Goal: Task Accomplishment & Management: Manage account settings

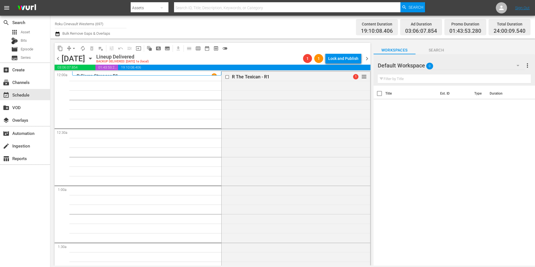
click at [93, 60] on icon "button" at bounding box center [90, 58] width 6 height 6
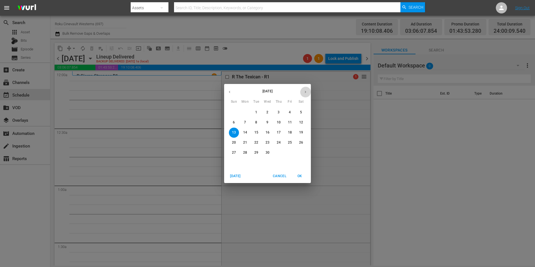
click at [306, 90] on button "button" at bounding box center [305, 91] width 11 height 11
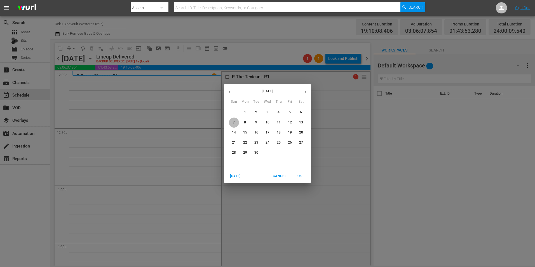
click at [236, 123] on span "7" at bounding box center [234, 122] width 10 height 5
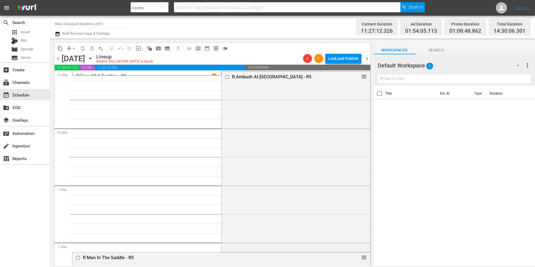
drag, startPoint x: 54, startPoint y: 55, endPoint x: 178, endPoint y: 55, distance: 124.2
click at [252, 52] on div "content_copy compress arrow_drop_down autorenew_outlined delete_forever_outline…" at bounding box center [213, 48] width 316 height 11
click at [55, 58] on span "chevron_left" at bounding box center [58, 58] width 7 height 7
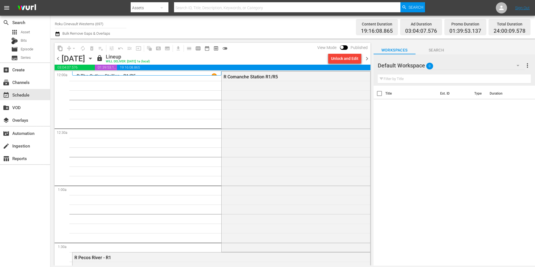
click at [363, 59] on span "chevron_right" at bounding box center [366, 58] width 7 height 7
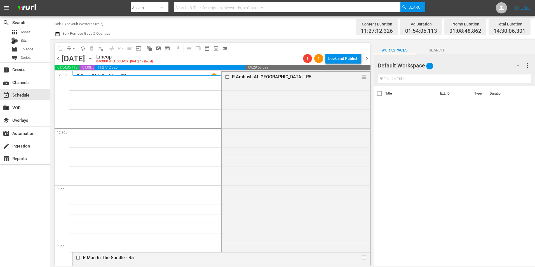
click at [77, 29] on input "Roku Cinevault Westerns (697)" at bounding box center [91, 23] width 72 height 13
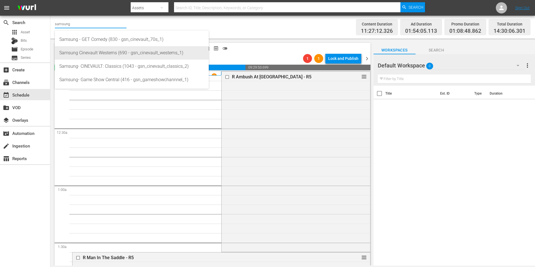
click at [98, 55] on div "Samsung Cinevault Westerns (690 - gsn_cinevault_westerns_1)" at bounding box center [131, 52] width 145 height 13
type input "Samsung Cinevault Westerns (690 - gsn_cinevault_westerns_1)"
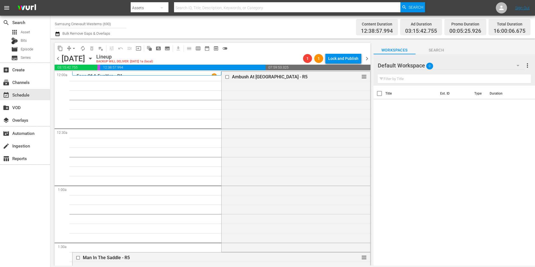
click at [57, 61] on span "chevron_left" at bounding box center [58, 58] width 7 height 7
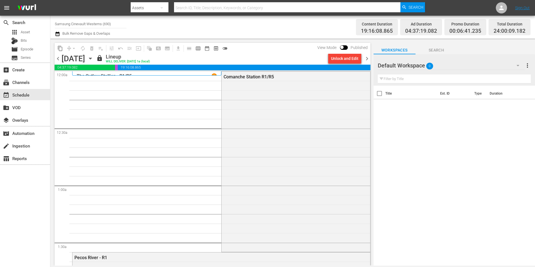
click at [366, 61] on span "chevron_right" at bounding box center [366, 58] width 7 height 7
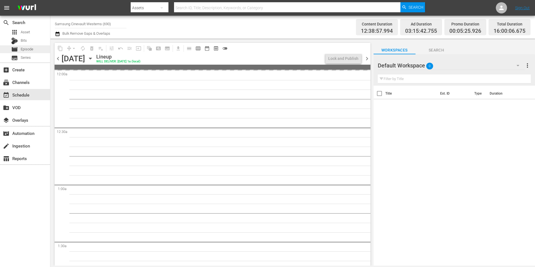
click at [30, 53] on div "movie Episode" at bounding box center [22, 49] width 22 height 8
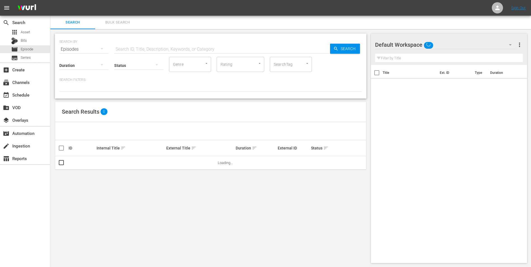
click at [510, 44] on icon "button" at bounding box center [510, 44] width 3 height 1
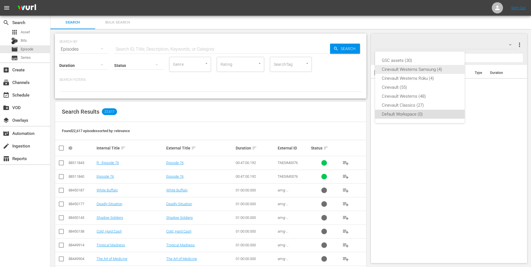
click at [413, 68] on div "Cinevault Westerns Samsung (4)" at bounding box center [420, 69] width 76 height 9
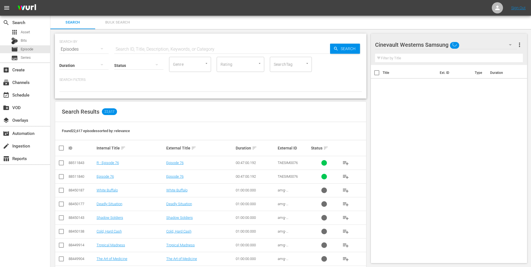
click at [379, 74] on input "checkbox" at bounding box center [377, 74] width 12 height 12
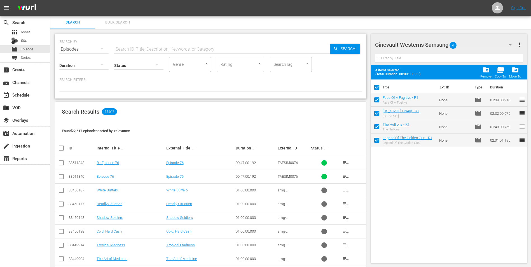
click at [487, 72] on span "folder_delete" at bounding box center [486, 70] width 8 height 8
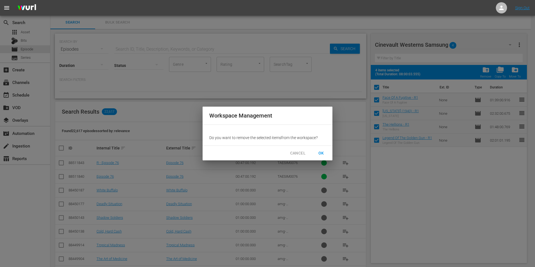
click at [316, 154] on button "OK" at bounding box center [321, 153] width 18 height 10
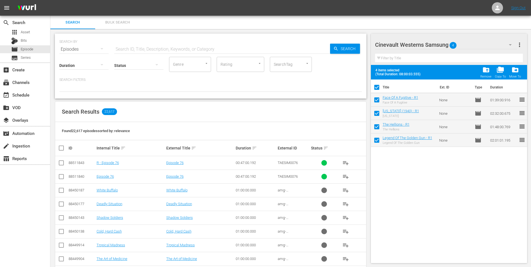
checkbox input "false"
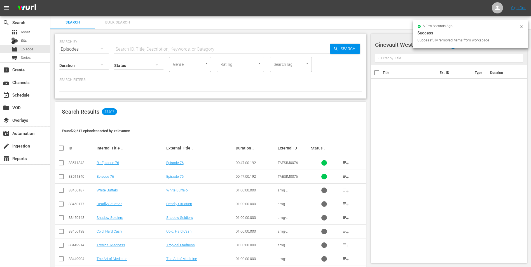
click at [522, 26] on icon at bounding box center [521, 27] width 4 height 4
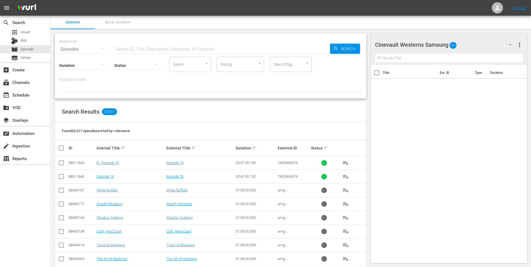
click at [498, 50] on div "Cinevault Westerns Samsung 0" at bounding box center [446, 45] width 142 height 16
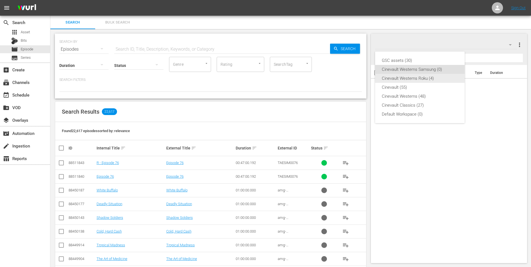
click at [418, 80] on div "Cinevault Westerns Roku (4)" at bounding box center [420, 78] width 76 height 9
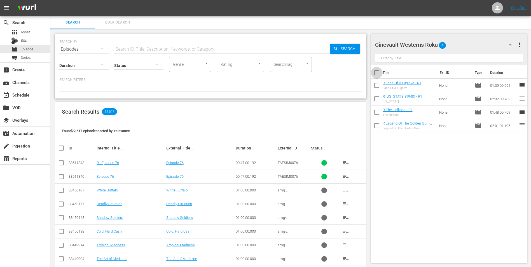
click at [376, 74] on input "checkbox" at bounding box center [377, 74] width 12 height 12
checkbox input "true"
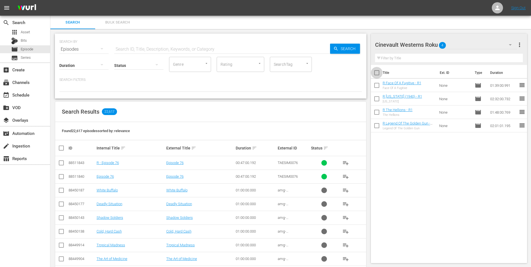
checkbox input "true"
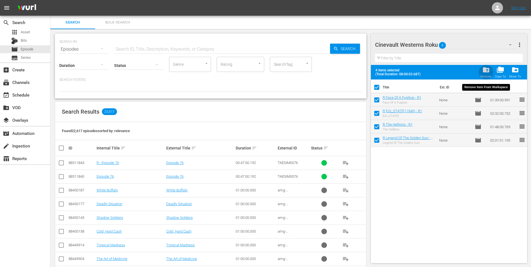
click at [485, 71] on span "folder_delete" at bounding box center [486, 70] width 8 height 8
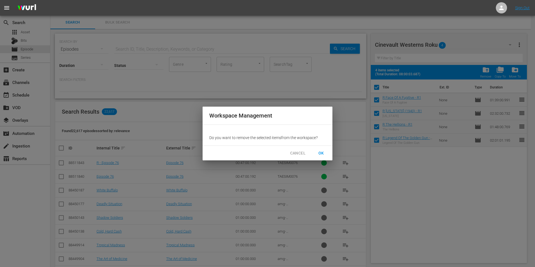
click at [321, 153] on span "OK" at bounding box center [321, 153] width 9 height 7
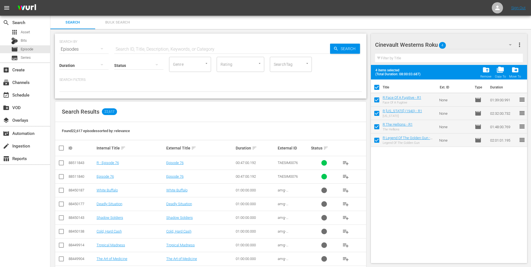
click at [152, 47] on input "text" at bounding box center [222, 49] width 216 height 13
checkbox input "false"
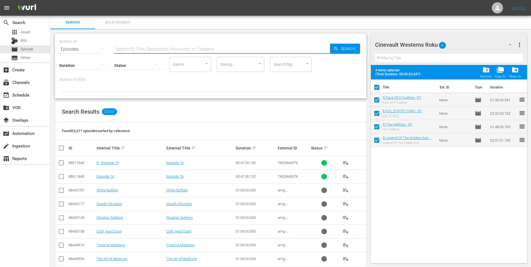
checkbox input "false"
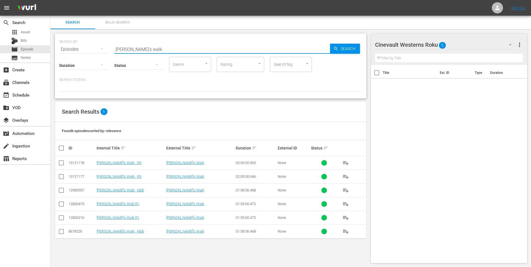
type input "[PERSON_NAME]'s walk"
click at [61, 177] on input "checkbox" at bounding box center [61, 177] width 7 height 7
checkbox input "true"
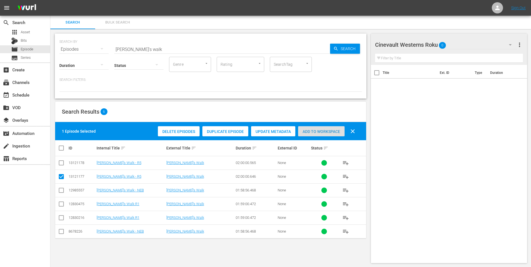
click at [322, 136] on div "Add to Workspace" at bounding box center [321, 131] width 46 height 11
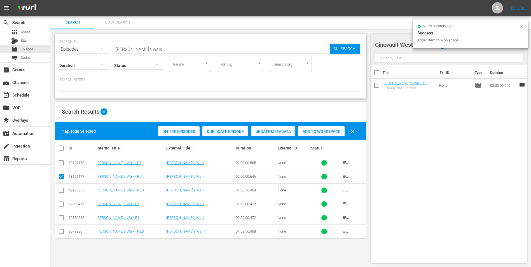
click at [523, 29] on div "a few seconds ago Success Added Item to Workspace" at bounding box center [470, 34] width 115 height 28
click at [522, 28] on icon at bounding box center [521, 26] width 3 height 3
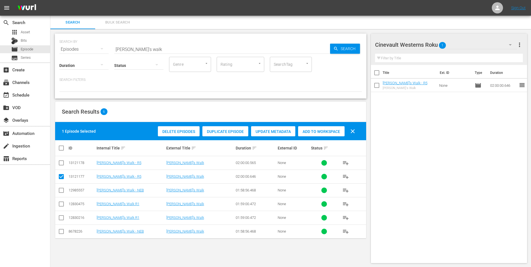
click at [502, 44] on div "Cinevault Westerns Roku 1" at bounding box center [446, 45] width 142 height 16
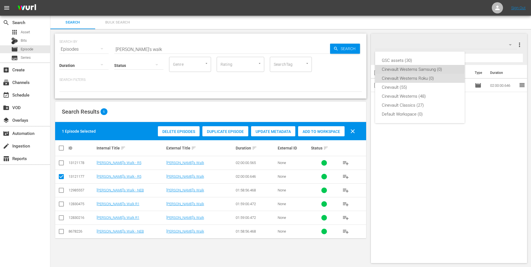
click at [412, 69] on div "Cinevault Westerns Samsung (0)" at bounding box center [420, 69] width 76 height 9
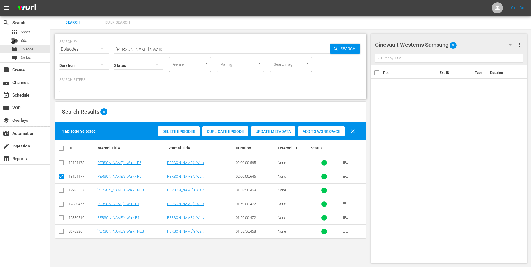
drag, startPoint x: 58, startPoint y: 166, endPoint x: 58, endPoint y: 179, distance: 12.9
click at [58, 166] on input "checkbox" at bounding box center [61, 164] width 7 height 7
checkbox input "true"
click at [61, 176] on input "checkbox" at bounding box center [61, 177] width 7 height 7
checkbox input "false"
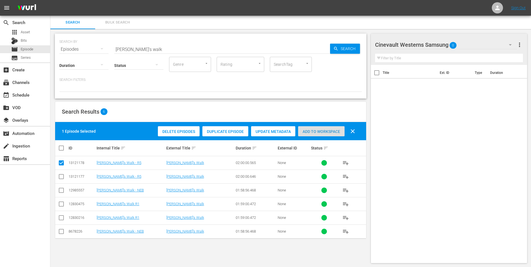
click at [333, 128] on div "Add to Workspace" at bounding box center [321, 131] width 46 height 11
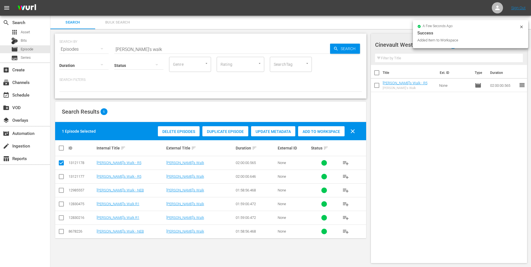
click at [183, 47] on input "[PERSON_NAME]'s walk" at bounding box center [222, 49] width 216 height 13
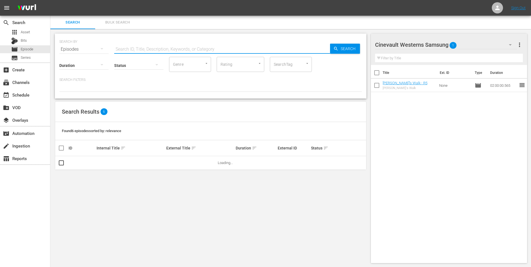
type input "c"
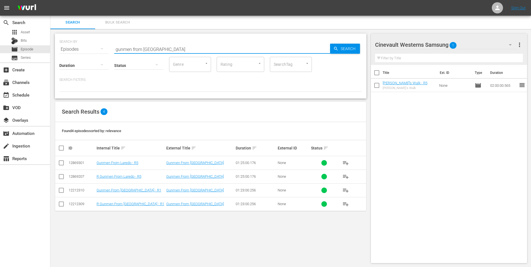
type input "gunmen from [GEOGRAPHIC_DATA]"
click at [62, 163] on input "checkbox" at bounding box center [61, 164] width 7 height 7
checkbox input "true"
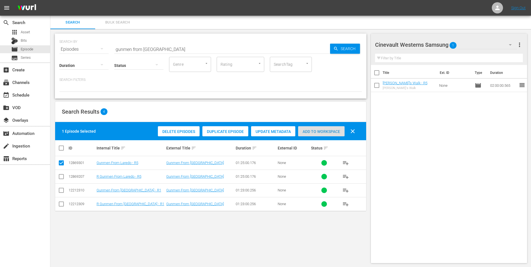
click at [325, 131] on span "Add to Workspace" at bounding box center [321, 131] width 46 height 4
click at [488, 41] on div "Cinevault Westerns Samsung 2" at bounding box center [446, 45] width 142 height 16
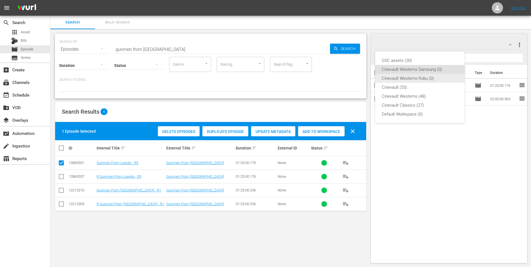
click at [445, 82] on div "Cinevault Westerns Roku (0)" at bounding box center [420, 78] width 76 height 9
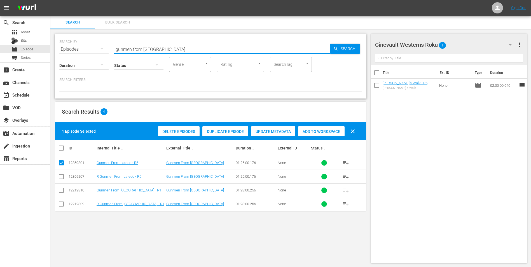
click at [222, 51] on input "gunmen from [GEOGRAPHIC_DATA]" at bounding box center [222, 49] width 216 height 13
click at [64, 177] on input "checkbox" at bounding box center [61, 177] width 7 height 7
checkbox input "true"
click at [63, 168] on td at bounding box center [61, 163] width 13 height 14
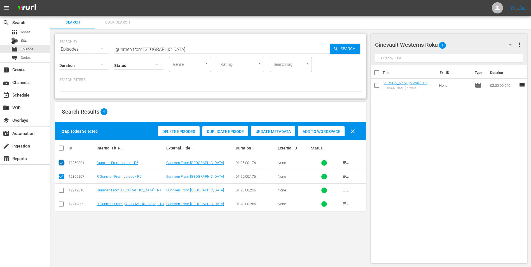
click at [62, 161] on input "checkbox" at bounding box center [61, 164] width 7 height 7
checkbox input "false"
click at [327, 130] on span "Add to Workspace" at bounding box center [321, 131] width 46 height 4
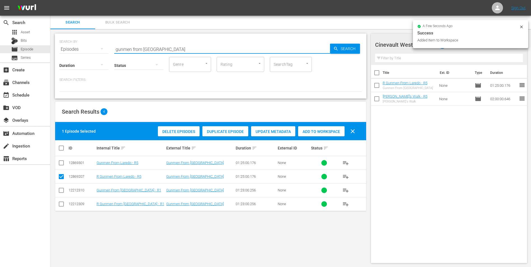
click at [266, 47] on input "gunmen from [GEOGRAPHIC_DATA]" at bounding box center [222, 49] width 216 height 13
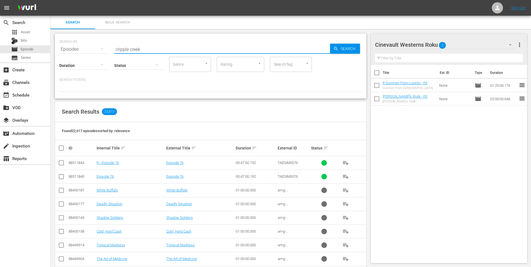
type input "cripple creek"
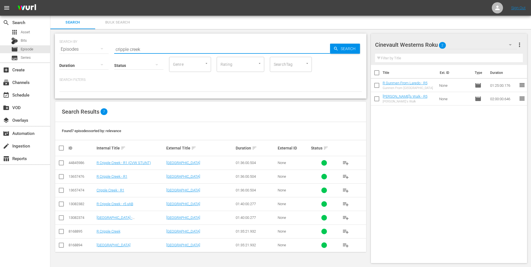
click at [62, 203] on input "checkbox" at bounding box center [61, 205] width 7 height 7
checkbox input "true"
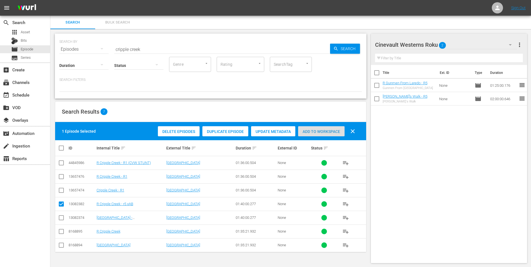
click at [314, 133] on span "Add to Workspace" at bounding box center [321, 131] width 46 height 4
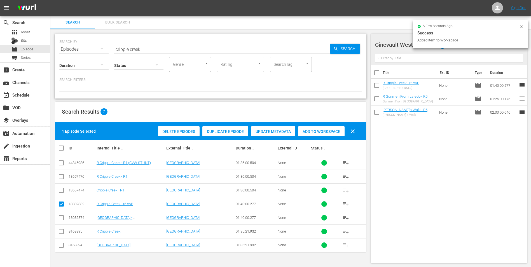
click at [522, 26] on icon at bounding box center [521, 26] width 3 height 3
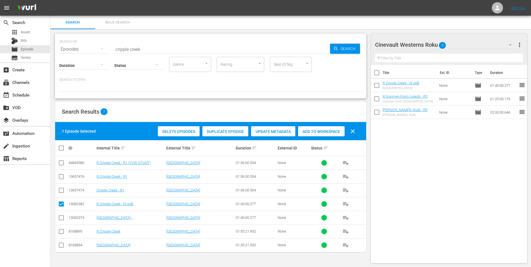
click at [473, 40] on div "Cinevault Westerns Roku 3" at bounding box center [446, 45] width 142 height 16
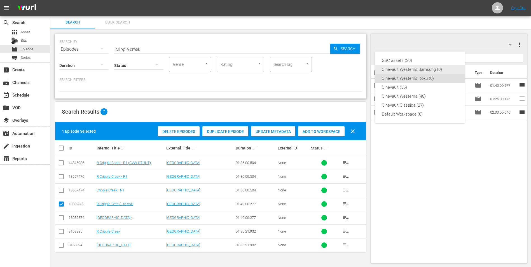
click at [432, 71] on div "Cinevault Westerns Samsung (0)" at bounding box center [420, 69] width 76 height 9
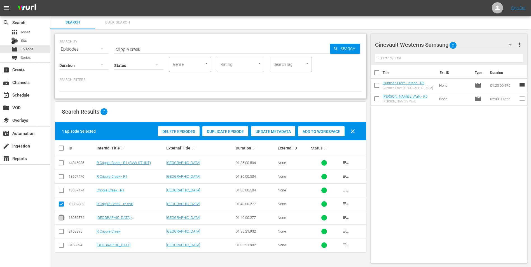
click at [64, 218] on input "checkbox" at bounding box center [61, 218] width 7 height 7
checkbox input "true"
click at [60, 203] on input "checkbox" at bounding box center [61, 205] width 7 height 7
checkbox input "false"
click at [327, 126] on div "Add to Workspace" at bounding box center [321, 131] width 46 height 11
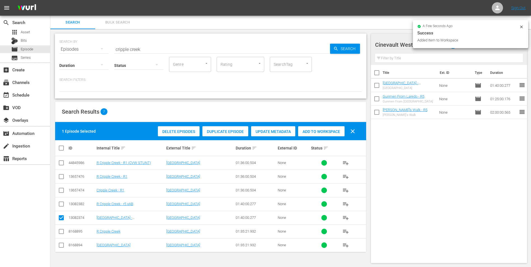
click at [235, 50] on input "cripple creek" at bounding box center [222, 49] width 216 height 13
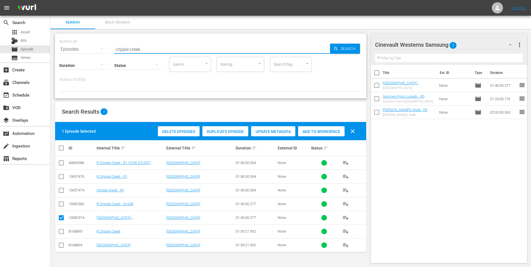
click at [235, 50] on input "cripple creek" at bounding box center [222, 49] width 216 height 13
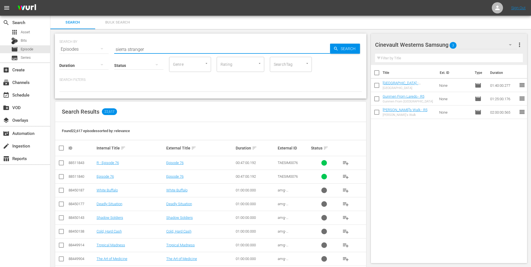
type input "sierra stranger"
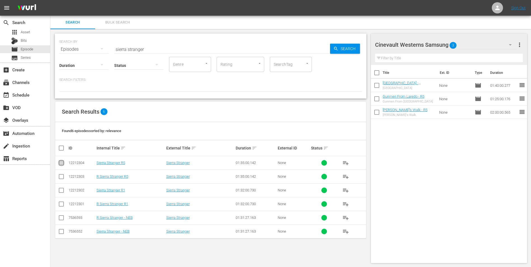
click at [60, 165] on input "checkbox" at bounding box center [61, 164] width 7 height 7
checkbox input "true"
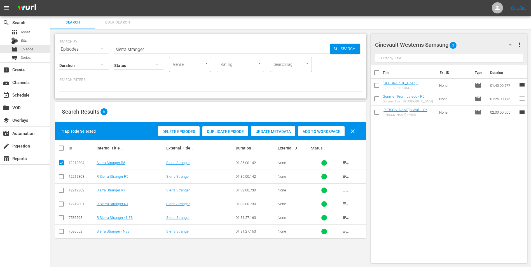
click at [318, 130] on span "Add to Workspace" at bounding box center [321, 131] width 46 height 4
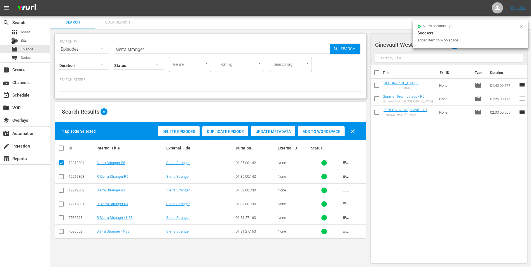
click at [499, 39] on div "Added Item to Workspace" at bounding box center [467, 40] width 100 height 6
click at [523, 27] on icon at bounding box center [521, 27] width 4 height 4
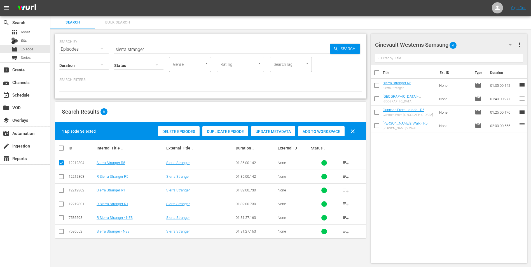
click at [502, 42] on div "Cinevault Westerns Samsung 4" at bounding box center [446, 45] width 142 height 16
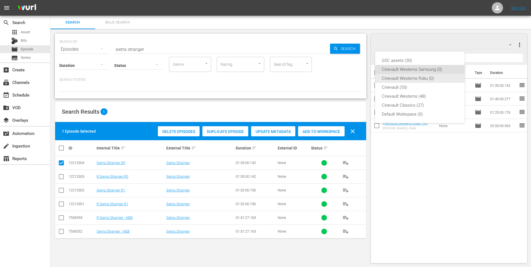
click at [429, 79] on div "Cinevault Westerns Roku (0)" at bounding box center [420, 78] width 76 height 9
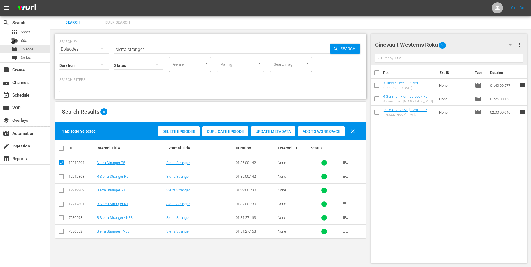
click at [65, 178] on td at bounding box center [61, 177] width 13 height 14
click at [62, 178] on input "checkbox" at bounding box center [61, 177] width 7 height 7
checkbox input "true"
click at [60, 166] on input "checkbox" at bounding box center [61, 164] width 7 height 7
checkbox input "false"
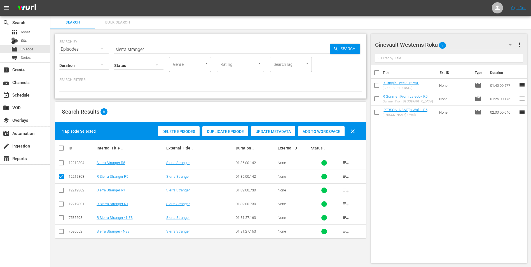
click at [316, 130] on span "Add to Workspace" at bounding box center [321, 131] width 46 height 4
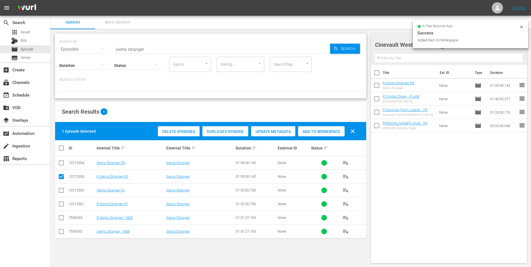
click at [236, 52] on input "sierra stranger" at bounding box center [222, 49] width 216 height 13
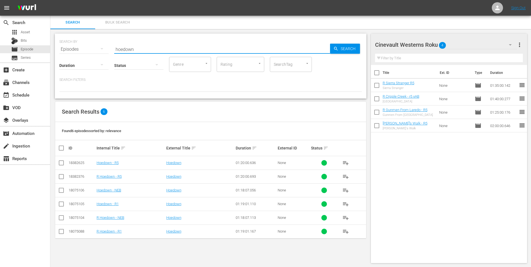
type input "hoedown"
click at [59, 178] on input "checkbox" at bounding box center [61, 177] width 7 height 7
checkbox input "true"
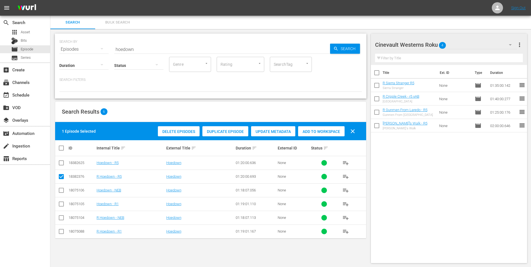
click at [332, 128] on div "Add to Workspace" at bounding box center [321, 131] width 46 height 11
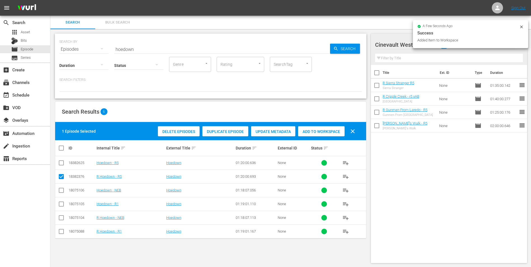
click at [488, 41] on div "Added Item to Workspace" at bounding box center [467, 40] width 100 height 6
click at [523, 28] on icon at bounding box center [521, 27] width 4 height 4
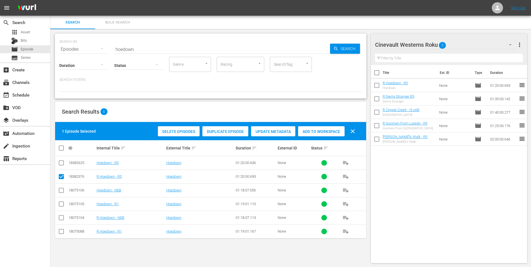
click at [498, 37] on div "Cinevault Westerns Roku 5 Cinevault Westerns Roku more_vert" at bounding box center [449, 43] width 148 height 18
click at [490, 42] on div "Cinevault Westerns Roku 5" at bounding box center [446, 45] width 142 height 16
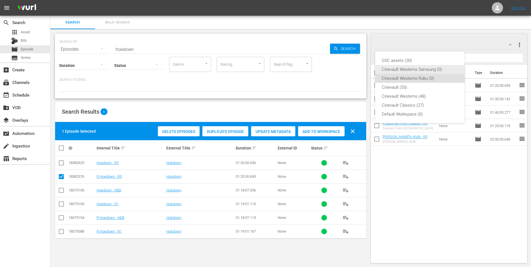
click at [448, 69] on div "Cinevault Westerns Samsung (0)" at bounding box center [420, 69] width 76 height 9
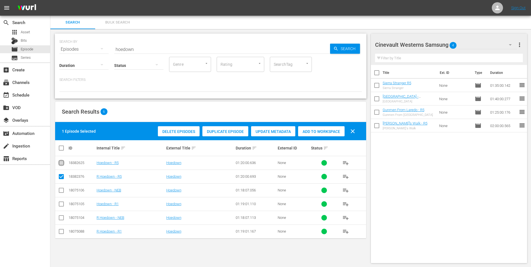
click at [62, 162] on input "checkbox" at bounding box center [61, 164] width 7 height 7
checkbox input "true"
click at [63, 177] on input "checkbox" at bounding box center [61, 177] width 7 height 7
checkbox input "false"
click at [313, 130] on span "Add to Workspace" at bounding box center [321, 131] width 46 height 4
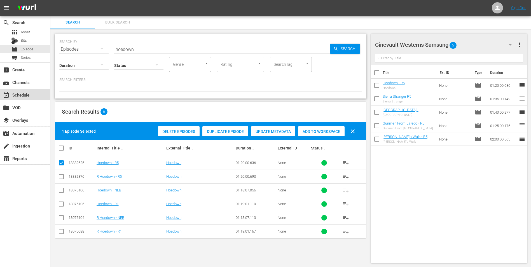
click at [30, 91] on div "event_available Schedule" at bounding box center [25, 94] width 50 height 11
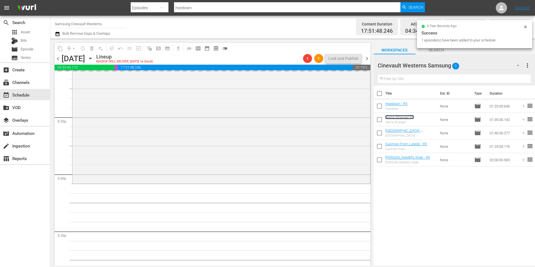
scroll to position [2406, 0]
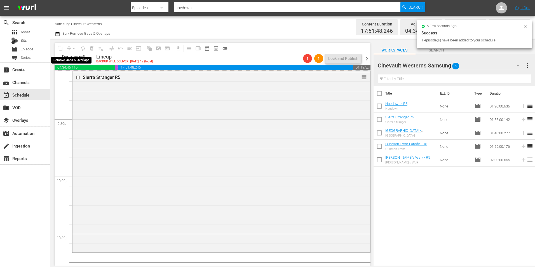
click at [75, 50] on div "arrow_drop_down" at bounding box center [73, 48] width 9 height 9
click at [72, 48] on div "arrow_drop_down" at bounding box center [73, 48] width 9 height 9
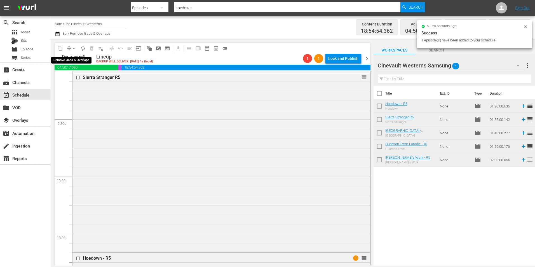
click at [72, 48] on span "arrow_drop_down" at bounding box center [74, 49] width 6 height 6
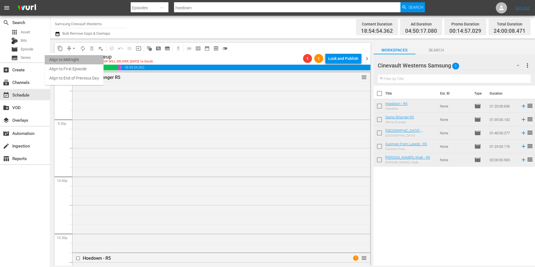
click at [75, 58] on li "Align to Midnight" at bounding box center [74, 59] width 59 height 9
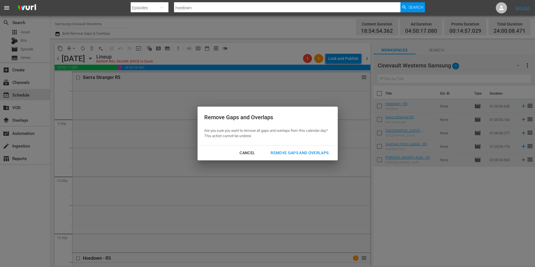
click at [321, 144] on div "Remove Gaps and Overlaps Are you sure you want to remove all gaps and overlaps …" at bounding box center [268, 126] width 140 height 39
click at [314, 154] on div "Remove Gaps and Overlaps" at bounding box center [299, 152] width 67 height 7
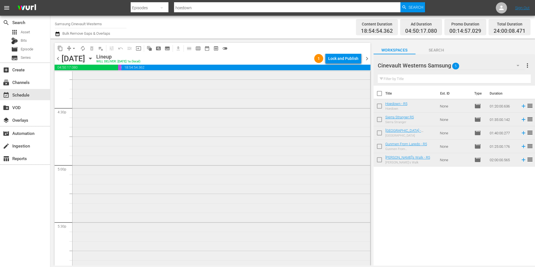
scroll to position [1790, 0]
click at [77, 114] on input "checkbox" at bounding box center [79, 113] width 6 height 5
click at [77, 231] on input "checkbox" at bounding box center [79, 229] width 6 height 5
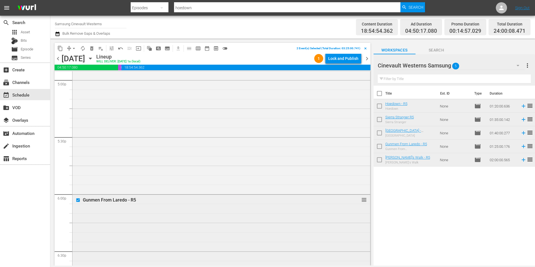
scroll to position [2042, 0]
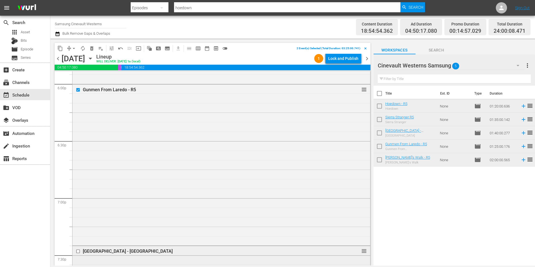
click at [79, 250] on input "checkbox" at bounding box center [79, 251] width 6 height 5
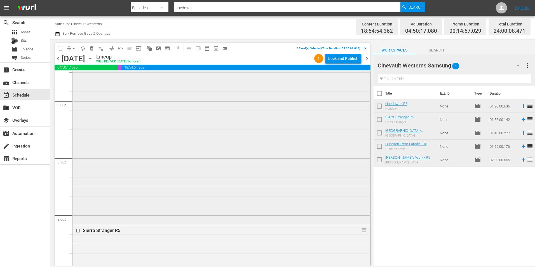
scroll to position [2322, 0]
click at [78, 164] on input "checkbox" at bounding box center [79, 161] width 6 height 5
click at [79, 148] on input "checkbox" at bounding box center [79, 146] width 6 height 5
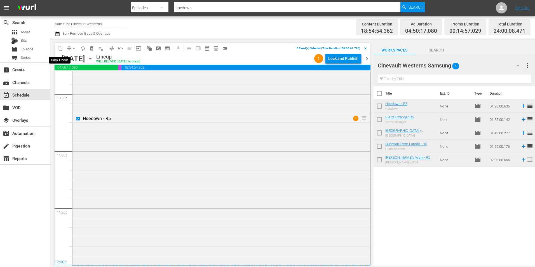
click at [60, 44] on button "content_copy" at bounding box center [60, 48] width 9 height 9
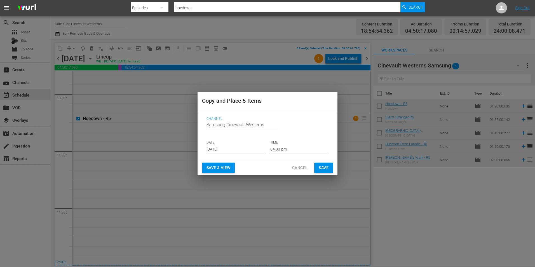
click at [228, 150] on input "[DATE]" at bounding box center [235, 149] width 58 height 8
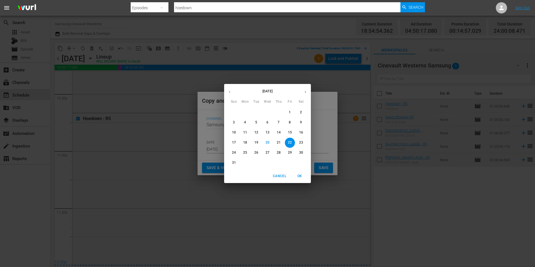
click at [304, 90] on icon "button" at bounding box center [305, 92] width 4 height 4
click at [257, 127] on button "9" at bounding box center [256, 122] width 10 height 10
type input "[DATE]"
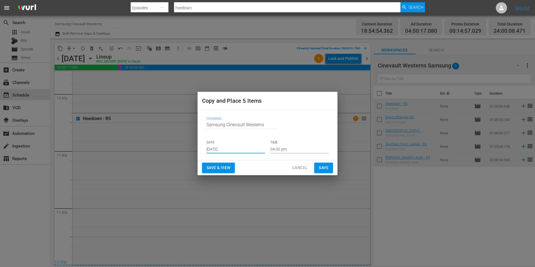
click at [289, 148] on input "04:00 pm" at bounding box center [299, 149] width 58 height 8
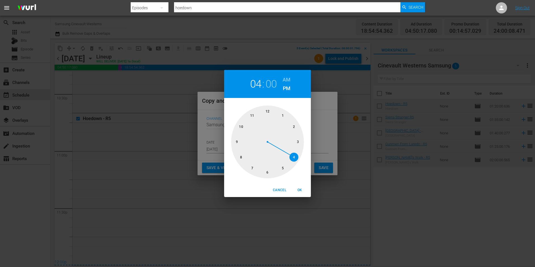
click at [239, 159] on div at bounding box center [267, 141] width 73 height 73
click at [291, 76] on div "08 : 00 AM PM" at bounding box center [267, 84] width 87 height 28
click at [285, 78] on h6 "AM" at bounding box center [287, 79] width 8 height 9
click at [299, 191] on span "OK" at bounding box center [299, 190] width 13 height 6
type input "08:00 am"
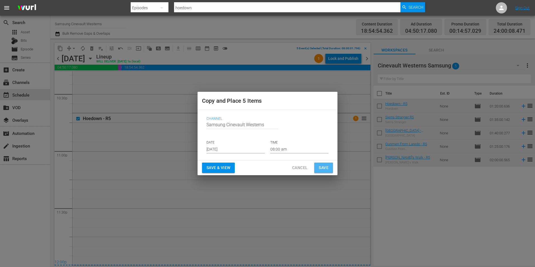
click at [322, 166] on span "Save" at bounding box center [324, 167] width 10 height 7
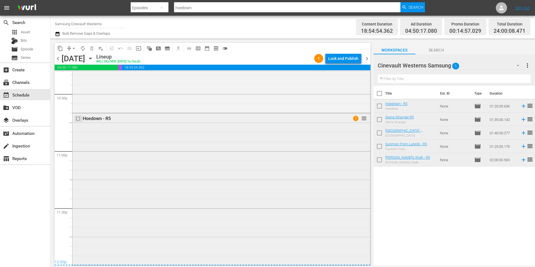
click at [78, 119] on input "checkbox" at bounding box center [79, 118] width 6 height 5
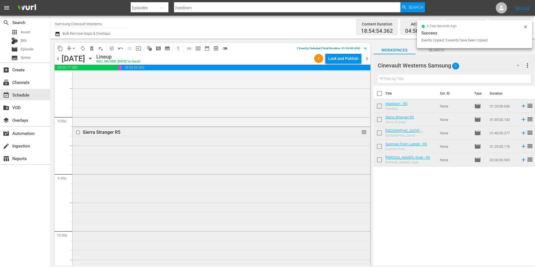
scroll to position [2350, 0]
click at [78, 133] on input "checkbox" at bounding box center [79, 133] width 6 height 5
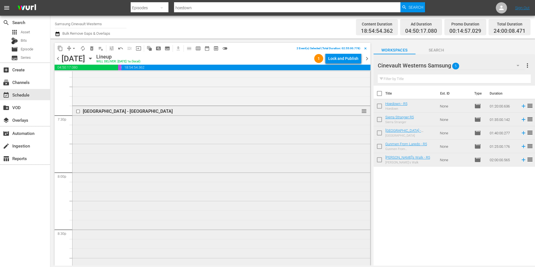
click at [78, 111] on input "checkbox" at bounding box center [79, 111] width 6 height 5
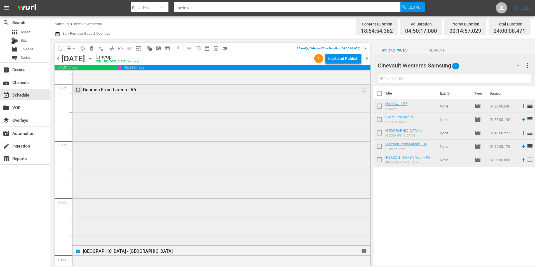
click at [79, 91] on input "checkbox" at bounding box center [79, 89] width 6 height 5
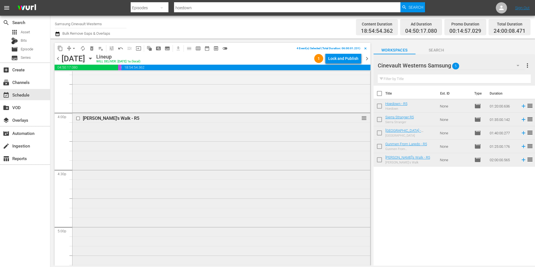
scroll to position [1762, 0]
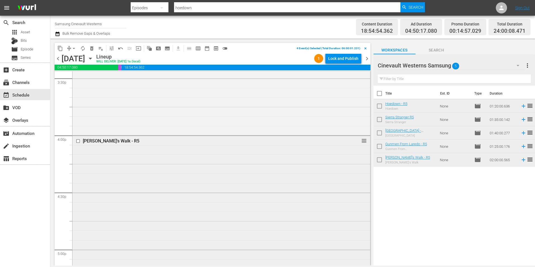
click at [77, 141] on input "checkbox" at bounding box center [79, 141] width 6 height 5
click at [57, 49] on button "content_copy" at bounding box center [60, 48] width 9 height 9
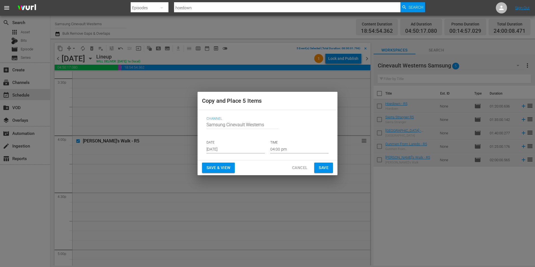
click at [221, 149] on input "[DATE]" at bounding box center [235, 149] width 58 height 8
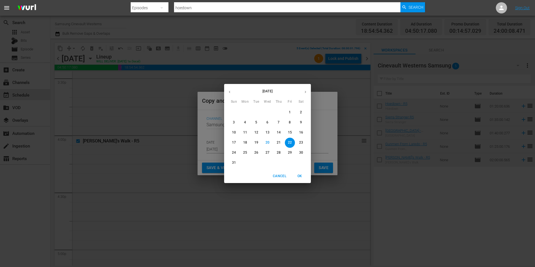
click at [303, 91] on button "button" at bounding box center [305, 91] width 11 height 11
click at [280, 124] on p "11" at bounding box center [279, 122] width 4 height 5
type input "[DATE]"
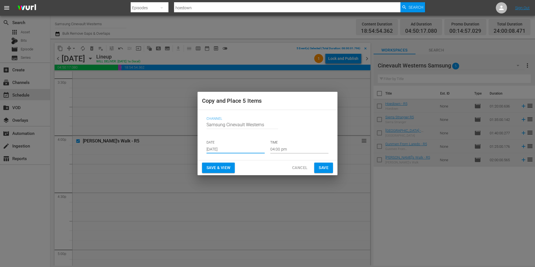
click at [295, 152] on input "04:00 pm" at bounding box center [299, 149] width 58 height 8
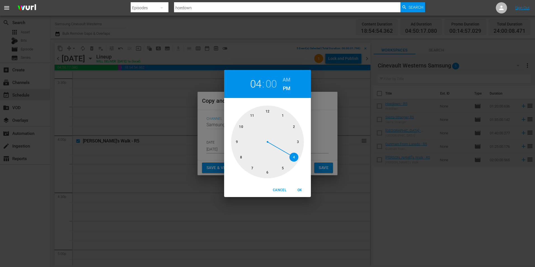
click at [265, 114] on div at bounding box center [267, 141] width 73 height 73
click at [286, 83] on h6 "AM" at bounding box center [287, 79] width 8 height 9
click at [297, 189] on span "OK" at bounding box center [299, 190] width 13 height 6
type input "12:00 am"
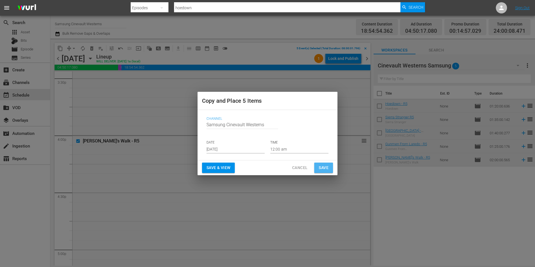
click at [323, 167] on span "Save" at bounding box center [324, 167] width 10 height 7
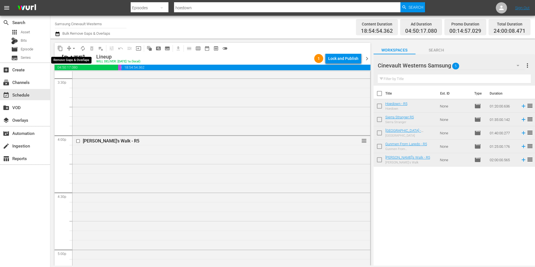
click at [71, 49] on span "arrow_drop_down" at bounding box center [74, 49] width 6 height 6
click at [73, 61] on li "Align to Midnight" at bounding box center [74, 59] width 59 height 9
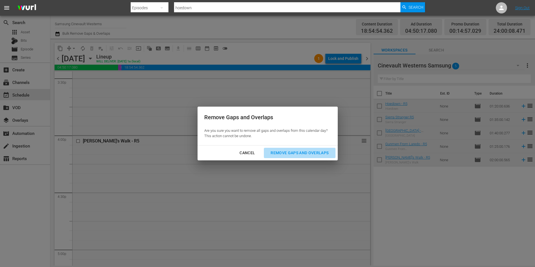
click at [291, 156] on div "Remove Gaps and Overlaps" at bounding box center [299, 152] width 67 height 7
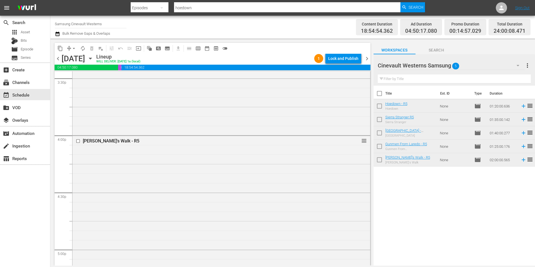
click at [340, 59] on div "Lock and Publish" at bounding box center [343, 58] width 30 height 10
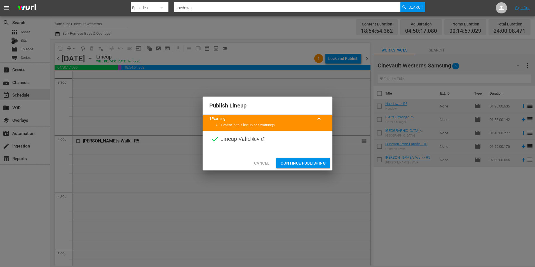
drag, startPoint x: 292, startPoint y: 157, endPoint x: 294, endPoint y: 164, distance: 8.1
click at [291, 158] on div "Cancel Continue Publishing" at bounding box center [268, 163] width 130 height 15
click at [295, 163] on span "Continue Publishing" at bounding box center [303, 163] width 45 height 7
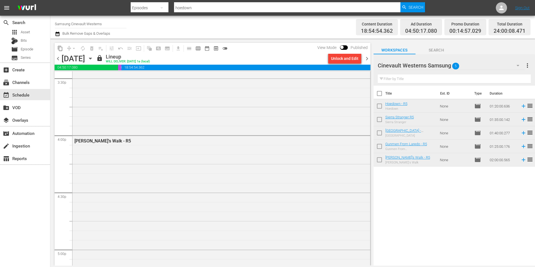
click at [87, 24] on input "Samsung Cinevault Westerns" at bounding box center [91, 23] width 72 height 13
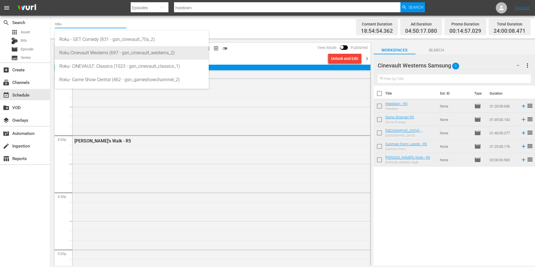
click at [81, 54] on div "Roku Cinevault Westerns (697 - gsn_cinevault_westerns_2)" at bounding box center [131, 52] width 145 height 13
type input "Roku Cinevault Westerns (697 - gsn_cinevault_westerns_2)"
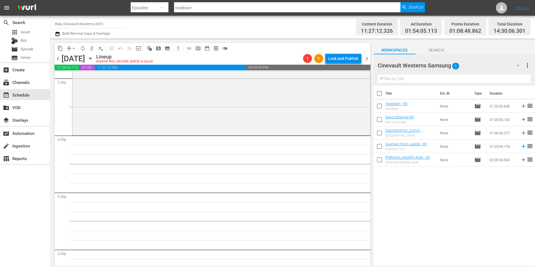
click at [492, 69] on div "Cinevault Westerns Samsung 5" at bounding box center [451, 66] width 147 height 16
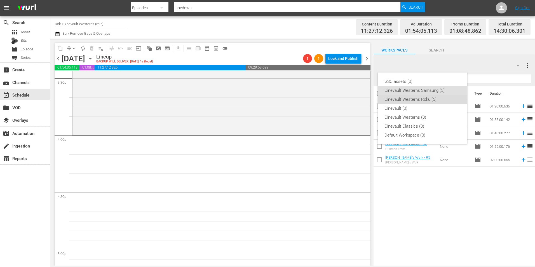
click at [426, 97] on div "Cinevault Westerns Roku (5)" at bounding box center [422, 99] width 76 height 9
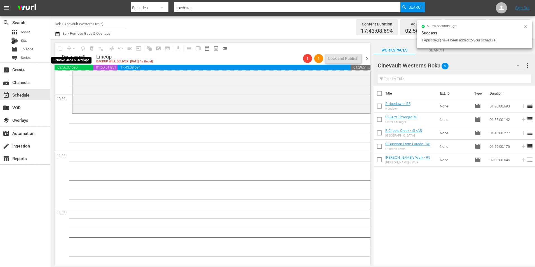
scroll to position [2545, 0]
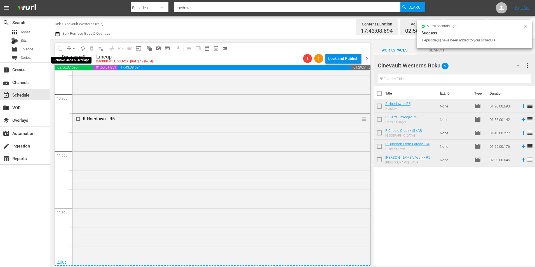
click at [73, 48] on span "arrow_drop_down" at bounding box center [74, 49] width 6 height 6
click at [76, 57] on li "Align to Midnight" at bounding box center [74, 59] width 59 height 9
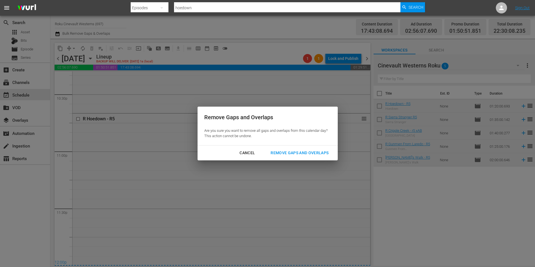
click at [309, 152] on div "Remove Gaps and Overlaps" at bounding box center [299, 152] width 67 height 7
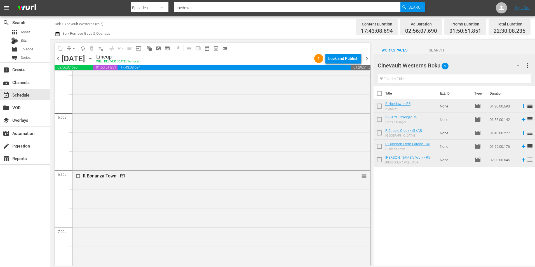
scroll to position [531, 0]
click at [27, 48] on span "Episode" at bounding box center [27, 49] width 13 height 6
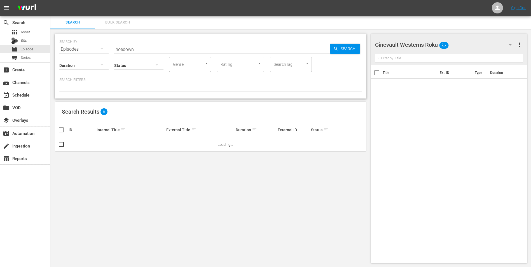
click at [163, 47] on input "hoedown" at bounding box center [222, 49] width 216 height 13
click at [161, 46] on input "hoedown" at bounding box center [222, 49] width 216 height 13
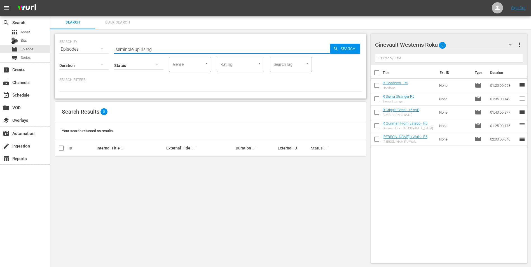
click at [141, 49] on input "seminole up rising" at bounding box center [222, 49] width 216 height 13
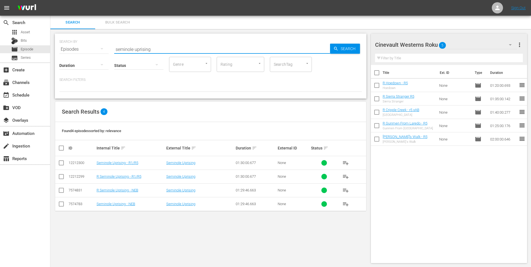
type input "seminole uprising"
click at [62, 178] on input "checkbox" at bounding box center [61, 177] width 7 height 7
checkbox input "true"
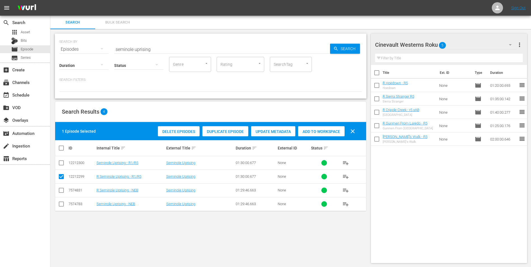
click at [317, 138] on div "1 Episode Selected Delete Episodes Duplicate Episode Update Metadata Add to Wor…" at bounding box center [210, 131] width 311 height 18
click at [317, 133] on span "Add to Workspace" at bounding box center [321, 131] width 46 height 4
click at [198, 50] on input "seminole uprising" at bounding box center [222, 49] width 216 height 13
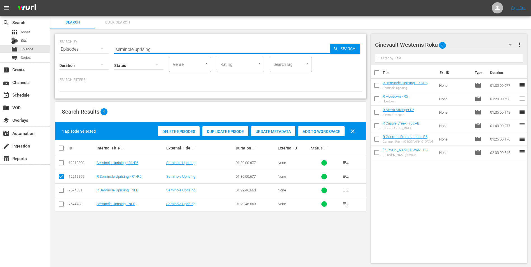
click at [198, 50] on input "seminole uprising" at bounding box center [222, 49] width 216 height 13
type input "bonanza town"
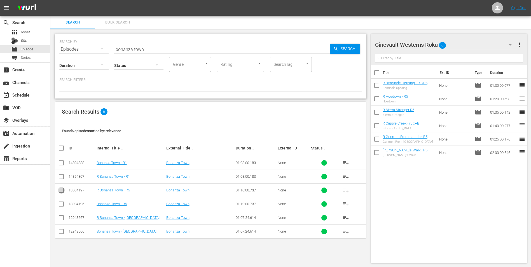
click at [60, 189] on input "checkbox" at bounding box center [61, 191] width 7 height 7
checkbox input "true"
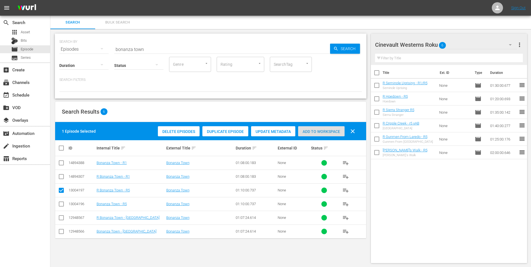
click at [336, 128] on div "Add to Workspace" at bounding box center [321, 131] width 46 height 11
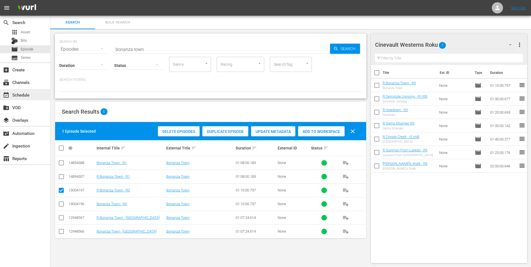
click at [36, 96] on div "event_available Schedule" at bounding box center [25, 94] width 50 height 11
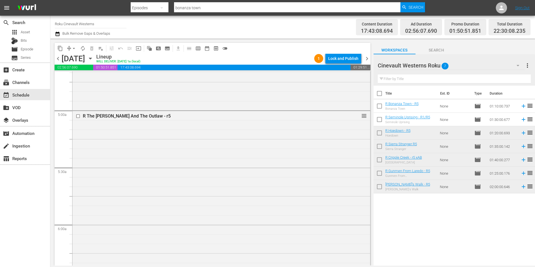
scroll to position [643, 0]
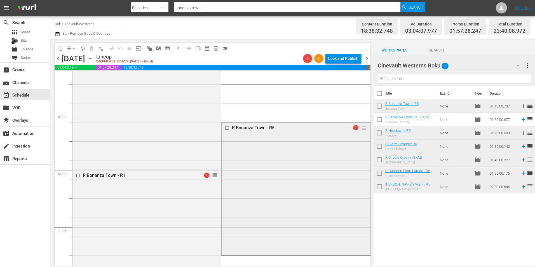
click at [225, 126] on input "checkbox" at bounding box center [228, 127] width 6 height 5
click at [90, 48] on span "delete_forever_outlined" at bounding box center [92, 49] width 6 height 6
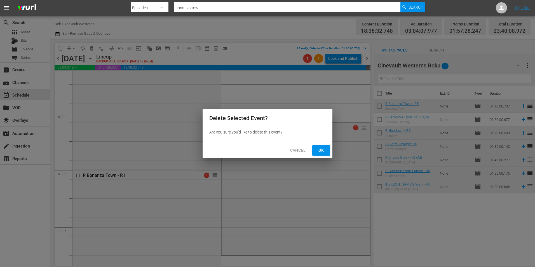
click at [325, 152] on span "Ok" at bounding box center [321, 150] width 9 height 7
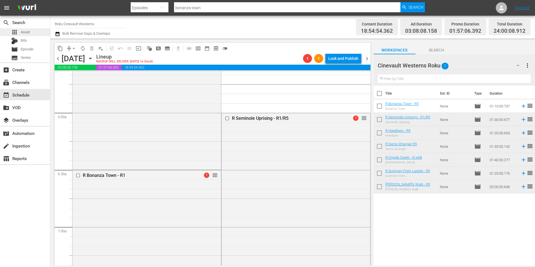
click at [29, 34] on span "Asset" at bounding box center [25, 32] width 9 height 6
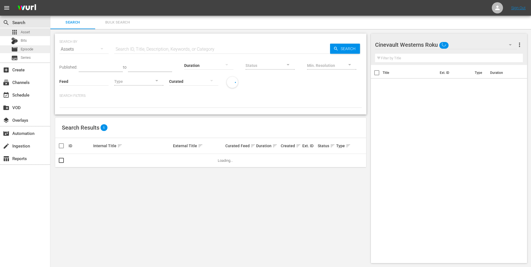
click at [27, 48] on span "Episode" at bounding box center [27, 49] width 13 height 6
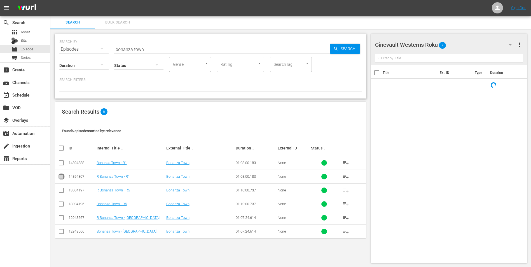
click at [62, 177] on input "checkbox" at bounding box center [61, 177] width 7 height 7
checkbox input "true"
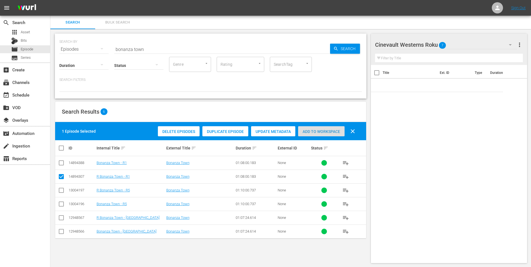
click at [317, 132] on span "Add to Workspace" at bounding box center [321, 131] width 46 height 4
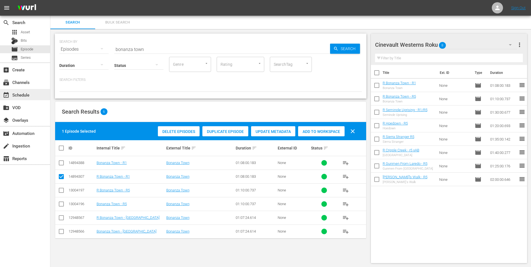
click at [32, 96] on div "event_available Schedule" at bounding box center [25, 94] width 50 height 11
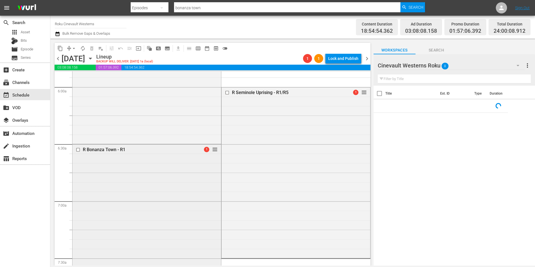
scroll to position [671, 0]
click at [78, 148] on input "checkbox" at bounding box center [79, 147] width 6 height 5
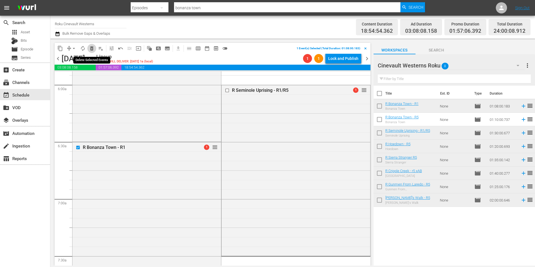
click at [94, 49] on span "delete_forever_outlined" at bounding box center [92, 49] width 6 height 6
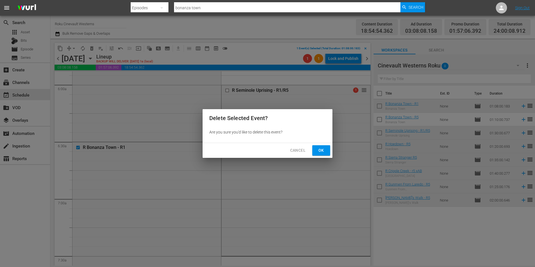
click at [328, 147] on button "Ok" at bounding box center [321, 150] width 18 height 10
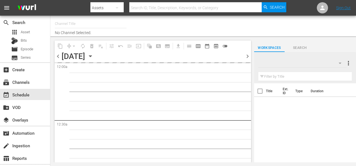
type input "Roku Cinevault Westerns (697)"
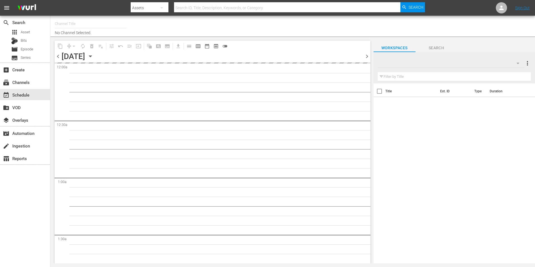
type input "Roku Cinevault Westerns (697)"
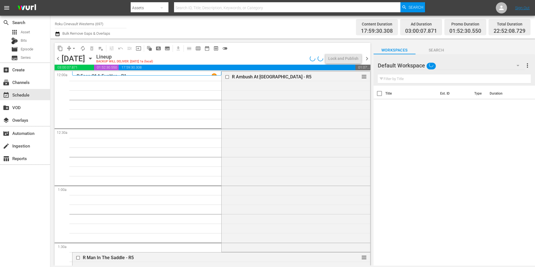
click at [490, 69] on div "Default Workspace" at bounding box center [451, 66] width 147 height 16
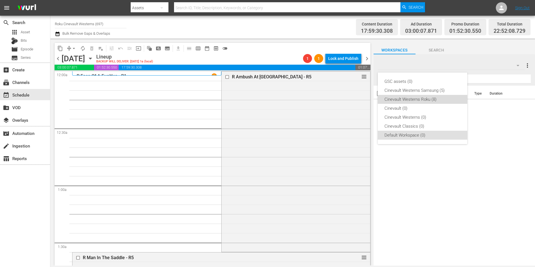
drag, startPoint x: 426, startPoint y: 101, endPoint x: 408, endPoint y: 112, distance: 21.1
click at [426, 101] on div "Cinevault Westerns Roku (8)" at bounding box center [422, 99] width 76 height 9
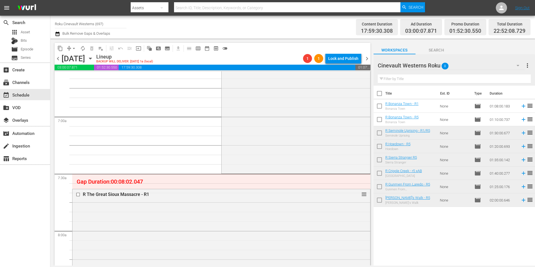
scroll to position [783, 0]
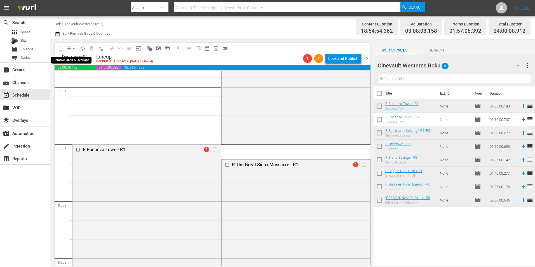
click at [75, 49] on span "arrow_drop_down" at bounding box center [74, 49] width 6 height 6
click at [81, 58] on li "Align to Midnight" at bounding box center [74, 59] width 59 height 9
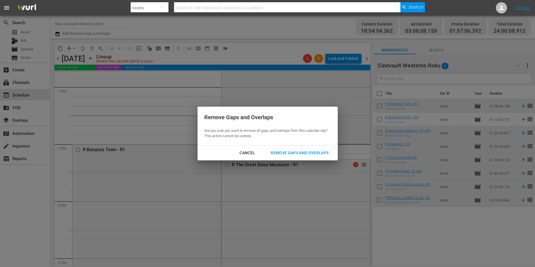
click at [312, 156] on div "Remove Gaps and Overlaps" at bounding box center [299, 152] width 67 height 7
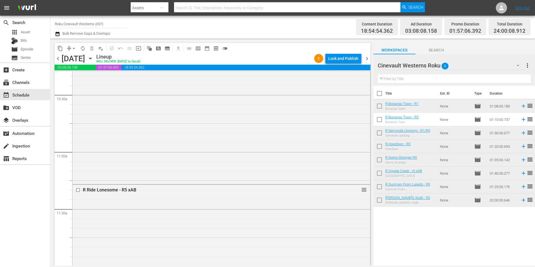
scroll to position [1399, 0]
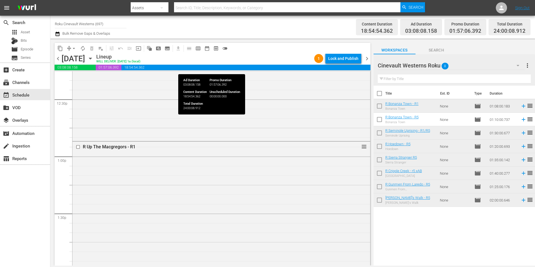
click at [299, 67] on span "18:54:54.362" at bounding box center [245, 68] width 249 height 6
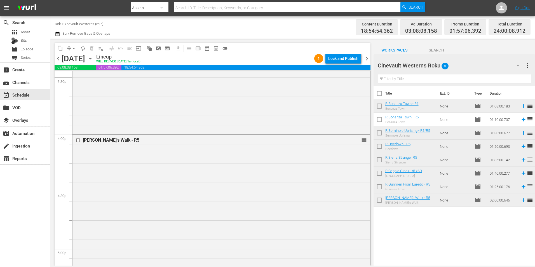
scroll to position [1762, 0]
click at [78, 142] on input "checkbox" at bounding box center [79, 140] width 6 height 5
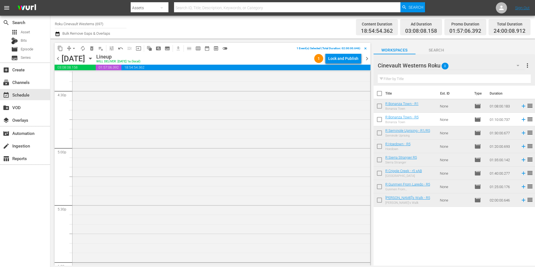
scroll to position [1958, 0]
click at [78, 174] on input "checkbox" at bounding box center [79, 173] width 6 height 5
click at [77, 140] on input "checkbox" at bounding box center [79, 139] width 6 height 5
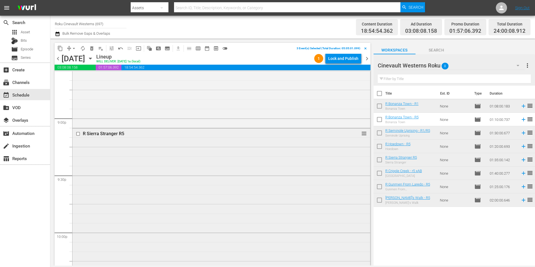
click at [77, 133] on input "checkbox" at bounding box center [79, 133] width 6 height 5
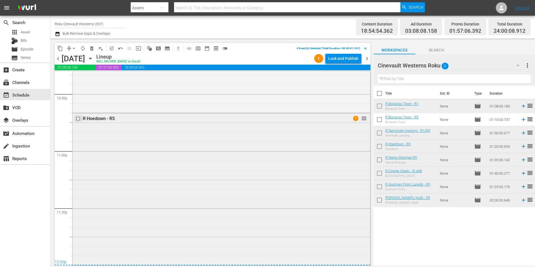
click at [77, 119] on input "checkbox" at bounding box center [79, 118] width 6 height 5
click at [60, 46] on span "content_copy" at bounding box center [60, 49] width 6 height 6
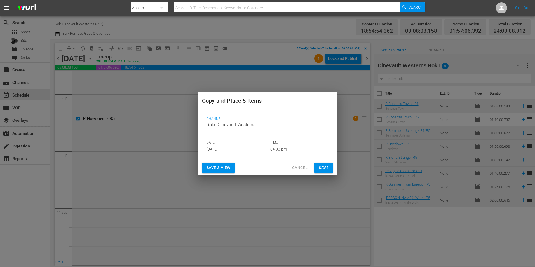
click at [232, 149] on input "[DATE]" at bounding box center [235, 149] width 58 height 8
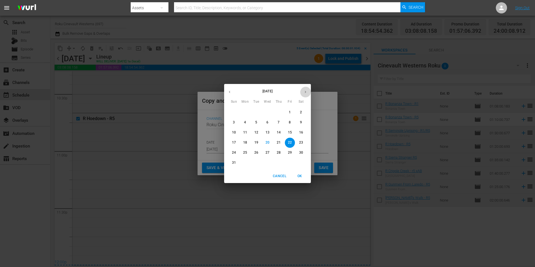
drag, startPoint x: 304, startPoint y: 91, endPoint x: 299, endPoint y: 97, distance: 7.7
click at [304, 92] on icon "button" at bounding box center [305, 92] width 4 height 4
click at [258, 123] on span "9" at bounding box center [256, 122] width 10 height 5
type input "[DATE]"
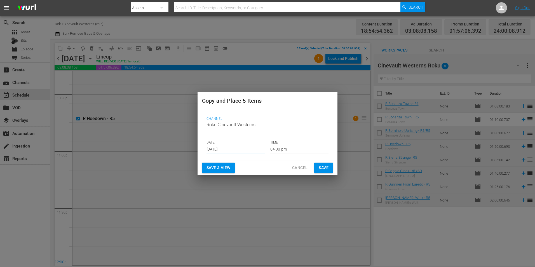
click at [288, 146] on input "04:00 pm" at bounding box center [299, 149] width 58 height 8
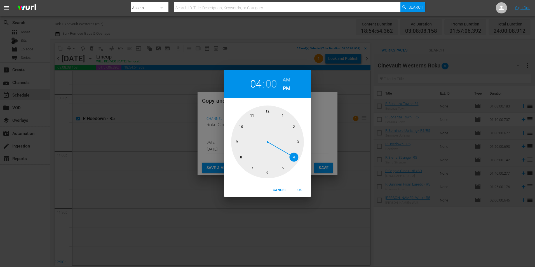
click at [239, 157] on div at bounding box center [267, 141] width 73 height 73
click at [287, 79] on h6 "AM" at bounding box center [287, 79] width 8 height 9
click at [302, 189] on span "OK" at bounding box center [299, 190] width 13 height 6
type input "08:00 am"
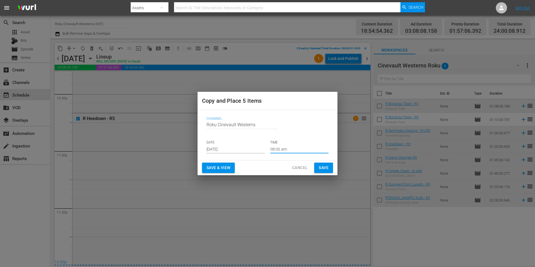
click at [323, 171] on span "Save" at bounding box center [324, 167] width 10 height 7
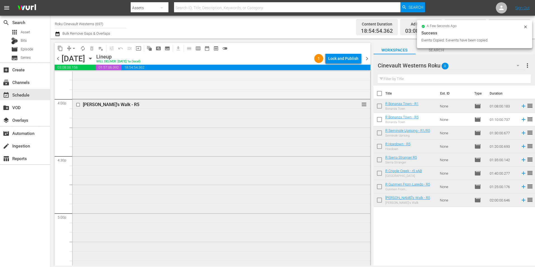
scroll to position [1790, 0]
click at [79, 113] on input "checkbox" at bounding box center [79, 113] width 6 height 5
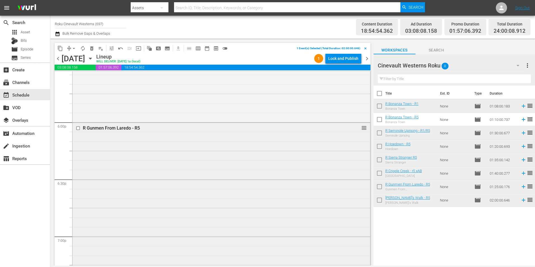
scroll to position [2042, 0]
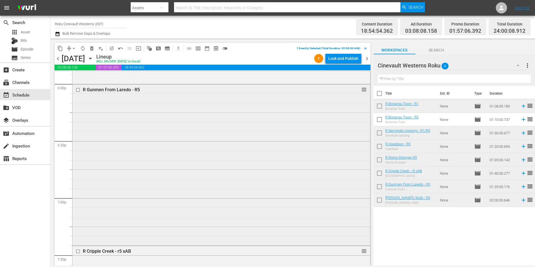
click at [78, 91] on input "checkbox" at bounding box center [79, 89] width 6 height 5
click at [76, 83] on input "checkbox" at bounding box center [79, 83] width 6 height 5
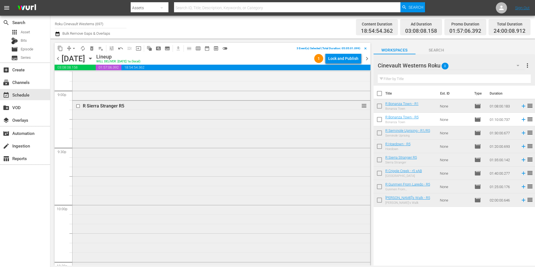
click at [78, 107] on input "checkbox" at bounding box center [79, 106] width 6 height 5
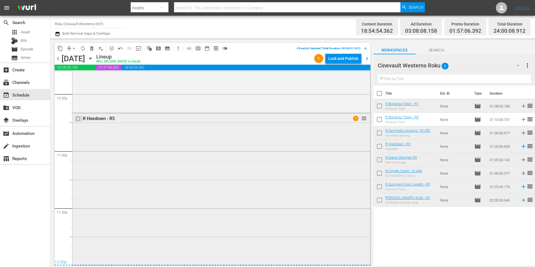
click at [78, 119] on input "checkbox" at bounding box center [79, 118] width 6 height 5
click at [63, 52] on span "content_copy" at bounding box center [60, 48] width 9 height 9
click at [62, 51] on span "content_copy" at bounding box center [60, 49] width 6 height 6
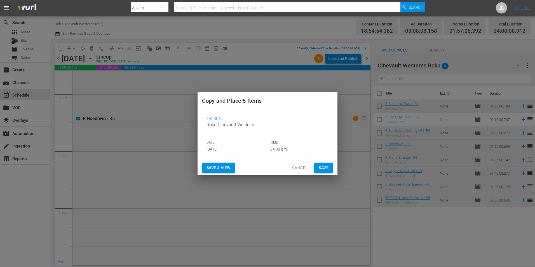
click at [232, 146] on input "[DATE]" at bounding box center [235, 149] width 58 height 8
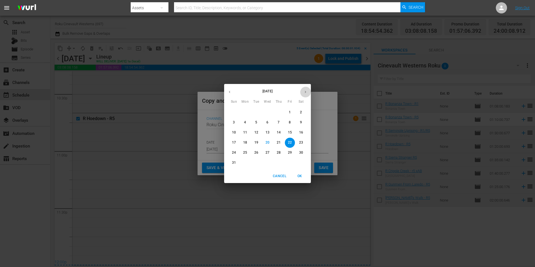
click at [310, 92] on button "button" at bounding box center [305, 91] width 11 height 11
click at [280, 123] on p "11" at bounding box center [279, 122] width 4 height 5
type input "[DATE]"
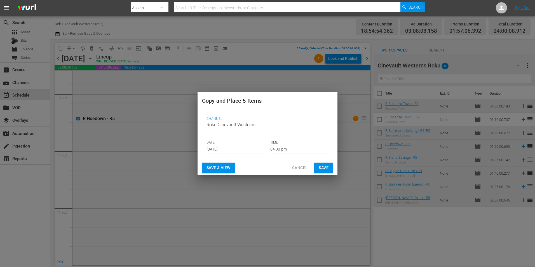
click at [299, 149] on input "04:00 pm" at bounding box center [299, 149] width 58 height 8
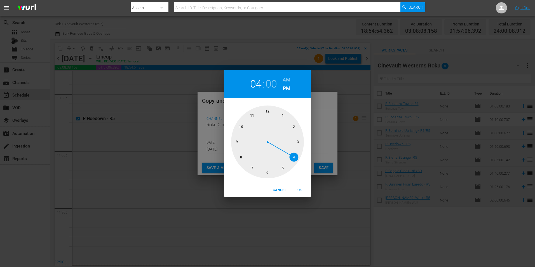
click at [271, 105] on div at bounding box center [267, 141] width 73 height 73
click at [285, 77] on h6 "AM" at bounding box center [287, 79] width 8 height 9
click at [301, 189] on span "OK" at bounding box center [299, 190] width 13 height 6
type input "12:00 am"
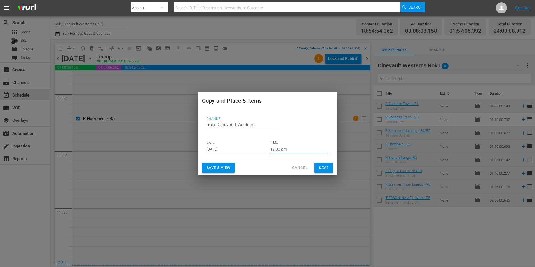
click at [319, 168] on span "Save" at bounding box center [324, 167] width 10 height 7
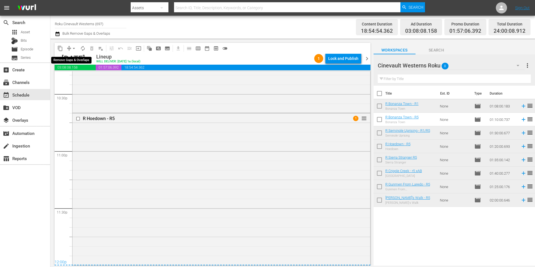
click at [75, 48] on span "arrow_drop_down" at bounding box center [74, 49] width 6 height 6
click at [83, 56] on li "Align to Midnight" at bounding box center [74, 59] width 59 height 9
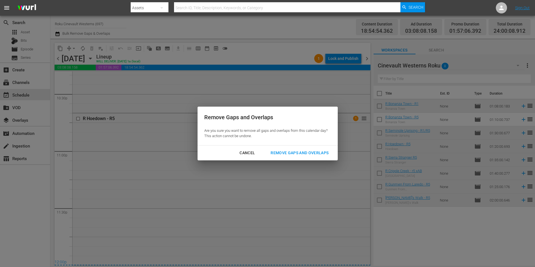
click at [297, 153] on div "Remove Gaps and Overlaps" at bounding box center [299, 152] width 67 height 7
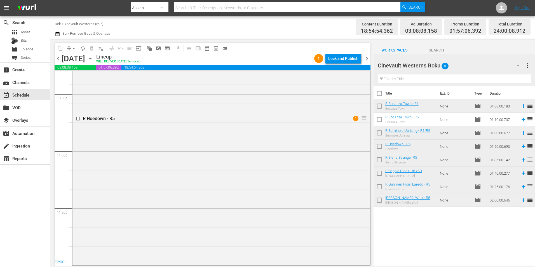
click at [354, 59] on div "Lock and Publish" at bounding box center [343, 58] width 30 height 10
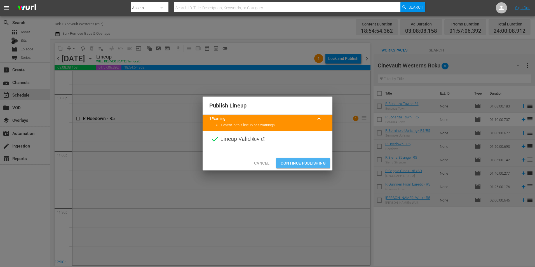
click at [302, 161] on span "Continue Publishing" at bounding box center [303, 163] width 45 height 7
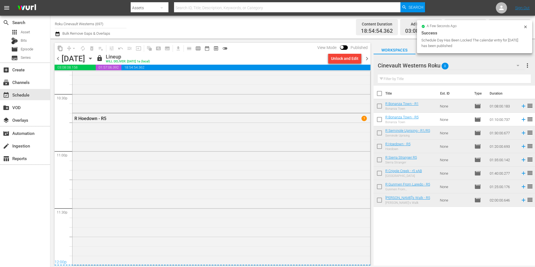
click at [118, 0] on nav "menu Search By Assets Search ID, Title, Description, Keywords, or Category Sear…" at bounding box center [267, 8] width 535 height 16
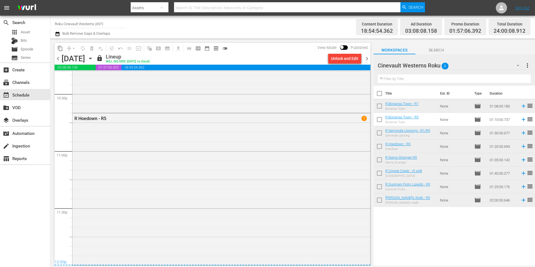
click at [75, 21] on input "Roku Cinevault Westerns (697)" at bounding box center [91, 23] width 72 height 13
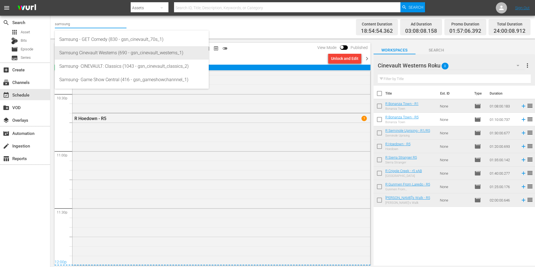
click at [122, 48] on div "Samsung Cinevault Westerns (690 - gsn_cinevault_westerns_1)" at bounding box center [131, 52] width 145 height 13
type input "Samsung Cinevault Westerns (690 - gsn_cinevault_westerns_1)"
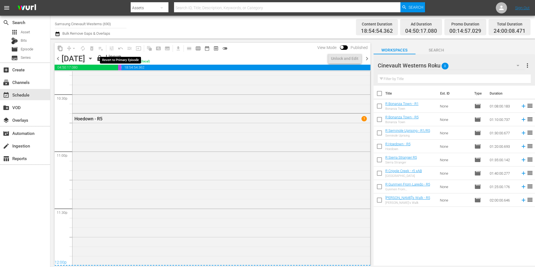
scroll to position [2545, 0]
